Goal: Check status: Check status

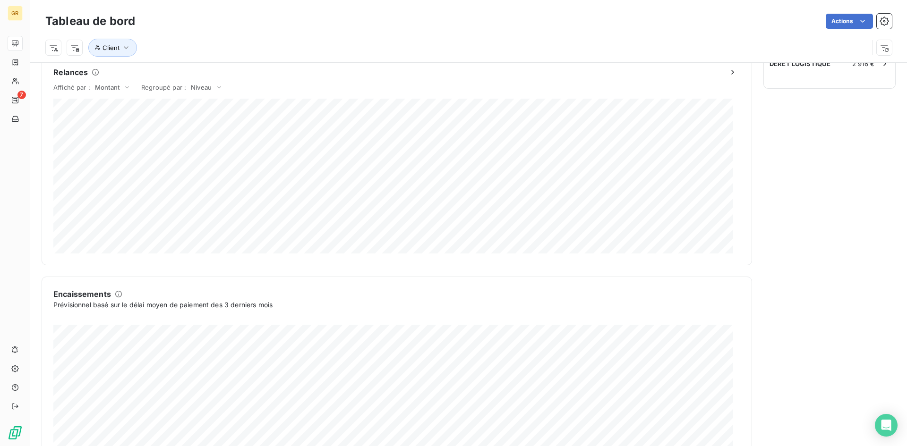
scroll to position [474, 0]
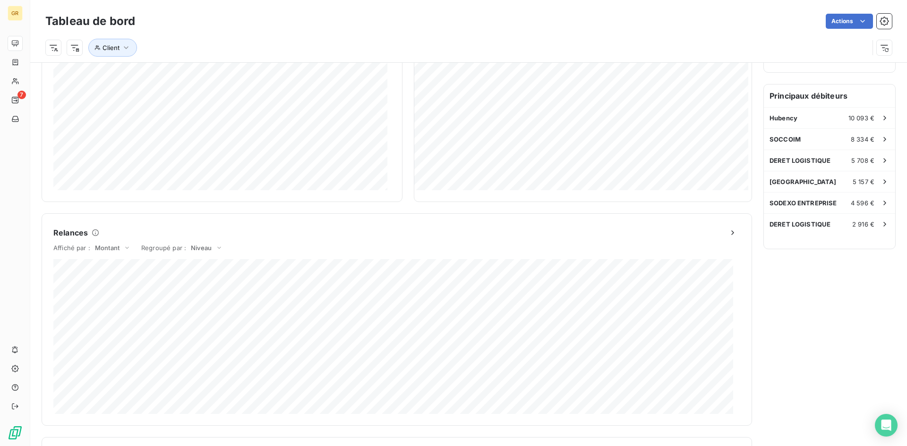
scroll to position [284, 0]
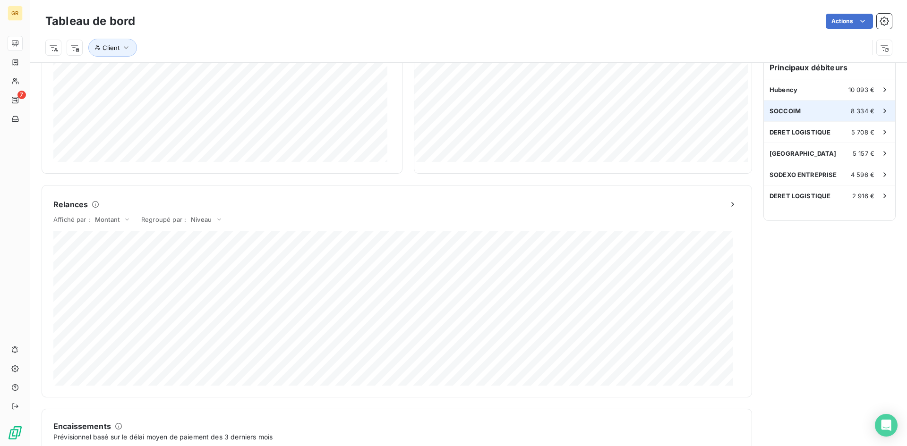
click at [812, 113] on div "SOCCOIM 8 334 €" at bounding box center [829, 111] width 131 height 21
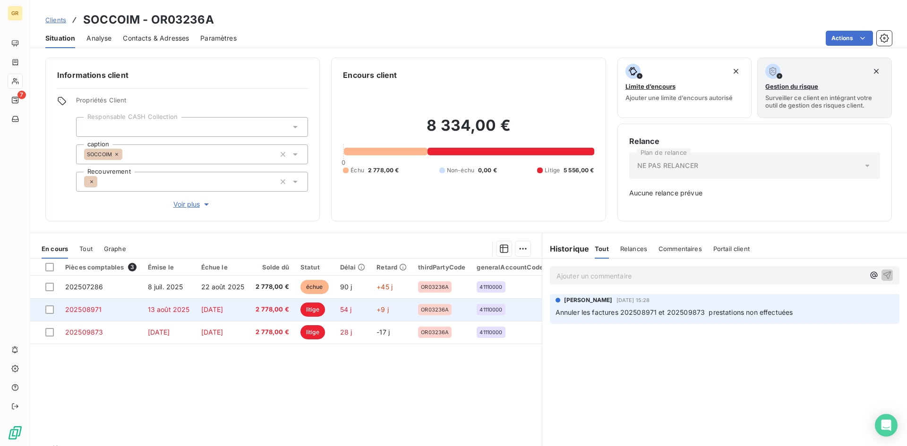
click at [219, 311] on span "[DATE]" at bounding box center [212, 310] width 22 height 8
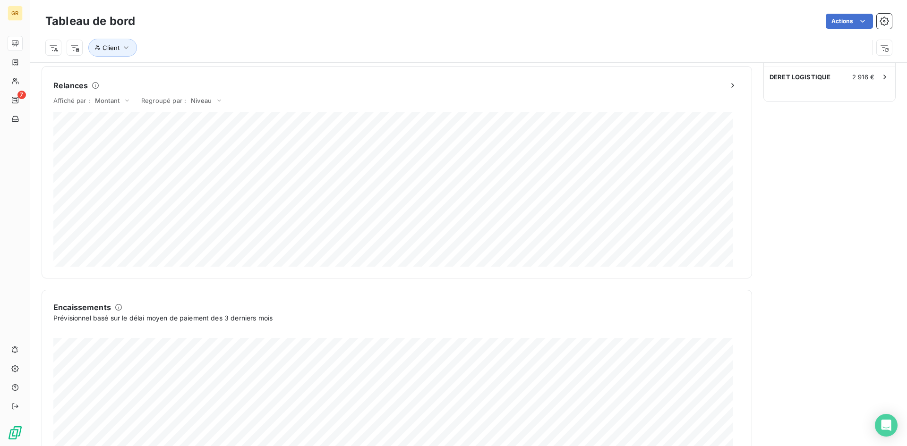
scroll to position [474, 0]
